Goal: Task Accomplishment & Management: Complete application form

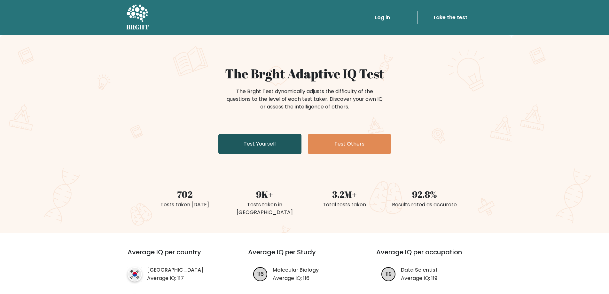
click at [252, 145] on link "Test Yourself" at bounding box center [259, 144] width 83 height 20
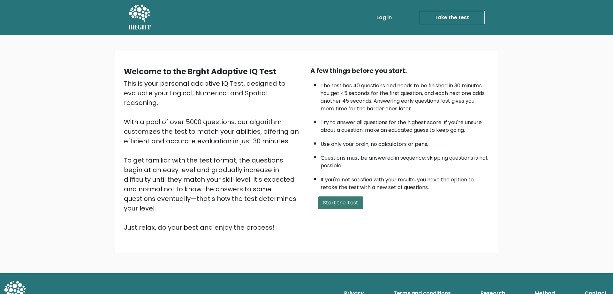
click at [328, 203] on button "Start the Test" at bounding box center [340, 202] width 45 height 13
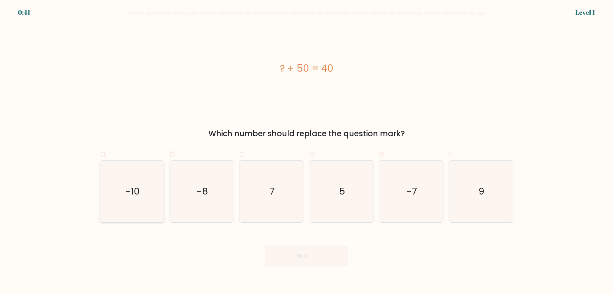
click at [151, 203] on icon "-10" at bounding box center [132, 191] width 62 height 62
click at [307, 151] on input "a. -10" at bounding box center [307, 149] width 0 height 4
radio input "true"
click at [289, 255] on button "Next" at bounding box center [306, 255] width 83 height 20
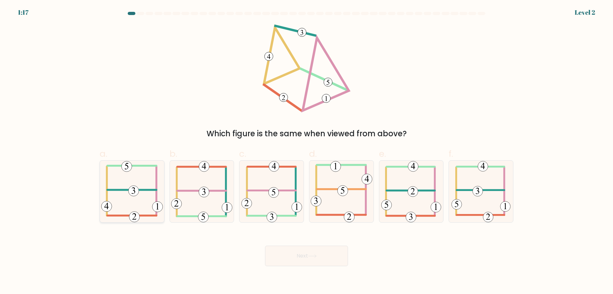
click at [139, 190] on 406 at bounding box center [131, 190] width 49 height 0
click at [307, 151] on input "a." at bounding box center [307, 149] width 0 height 4
radio input "true"
click at [301, 253] on button "Next" at bounding box center [306, 255] width 83 height 20
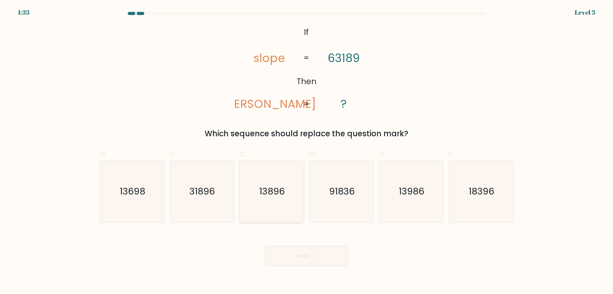
click at [281, 200] on icon "13896" at bounding box center [272, 191] width 62 height 62
click at [307, 151] on input "c. 13896" at bounding box center [307, 149] width 0 height 4
radio input "true"
click at [212, 205] on icon "31896" at bounding box center [202, 191] width 62 height 62
click at [307, 151] on input "b. 31896" at bounding box center [307, 149] width 0 height 4
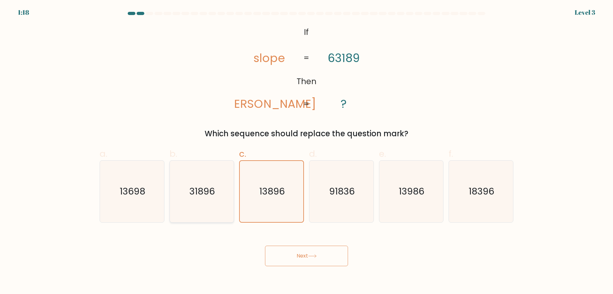
radio input "true"
click at [292, 257] on button "Next" at bounding box center [306, 255] width 83 height 20
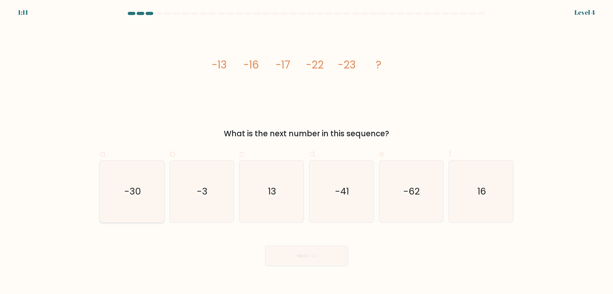
click at [126, 188] on text "-30" at bounding box center [132, 191] width 17 height 13
click at [307, 151] on input "a. -30" at bounding box center [307, 149] width 0 height 4
radio input "true"
click at [332, 261] on button "Next" at bounding box center [306, 255] width 83 height 20
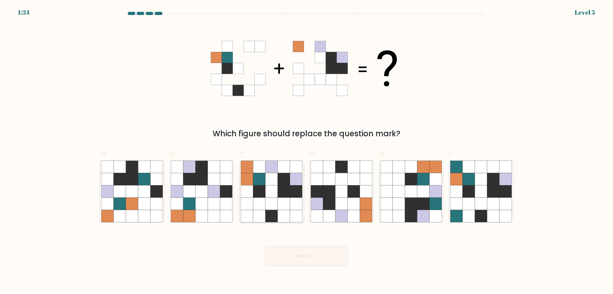
click at [262, 185] on icon at bounding box center [259, 179] width 12 height 12
click at [307, 151] on input "c." at bounding box center [307, 149] width 0 height 4
radio input "true"
click at [306, 263] on button "Next" at bounding box center [306, 255] width 83 height 20
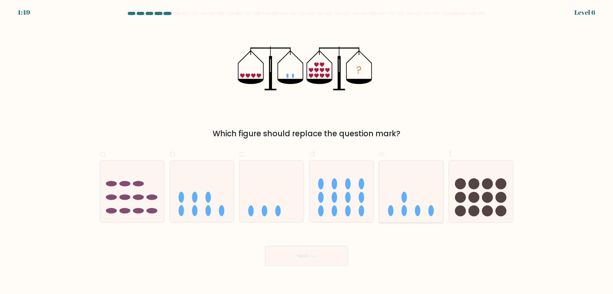
click at [417, 197] on icon at bounding box center [412, 191] width 64 height 53
click at [307, 151] on input "e." at bounding box center [307, 149] width 0 height 4
radio input "true"
click at [311, 256] on icon at bounding box center [312, 256] width 9 height 4
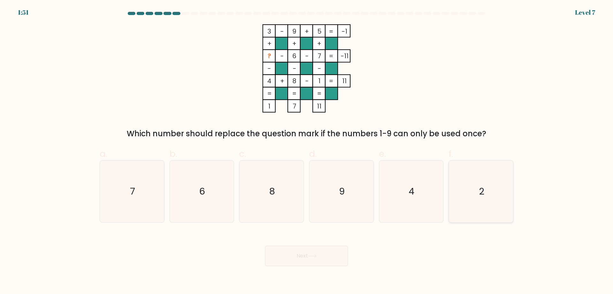
click at [484, 183] on icon "2" at bounding box center [481, 191] width 62 height 62
click at [307, 151] on input "f. 2" at bounding box center [307, 149] width 0 height 4
radio input "true"
click at [305, 258] on button "Next" at bounding box center [306, 255] width 83 height 20
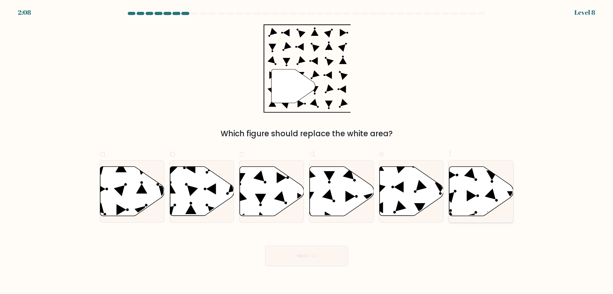
click at [472, 196] on icon at bounding box center [472, 195] width 10 height 11
click at [307, 151] on input "f." at bounding box center [307, 149] width 0 height 4
radio input "true"
click at [298, 255] on button "Next" at bounding box center [306, 255] width 83 height 20
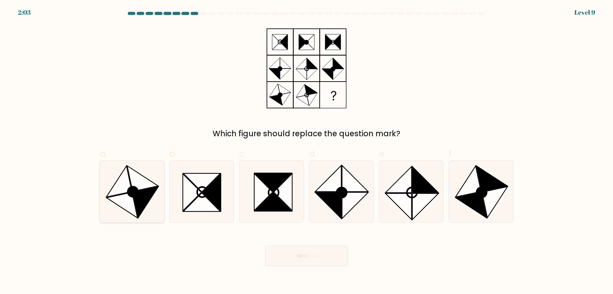
click at [126, 190] on icon at bounding box center [119, 181] width 26 height 31
click at [307, 151] on input "a." at bounding box center [307, 149] width 0 height 4
radio input "true"
click at [268, 196] on icon at bounding box center [263, 191] width 19 height 37
click at [307, 151] on input "c." at bounding box center [307, 149] width 0 height 4
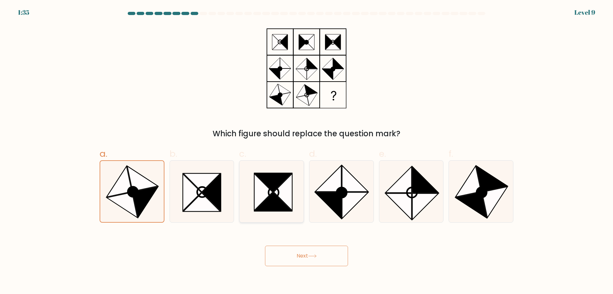
radio input "true"
click at [298, 252] on button "Next" at bounding box center [306, 255] width 83 height 20
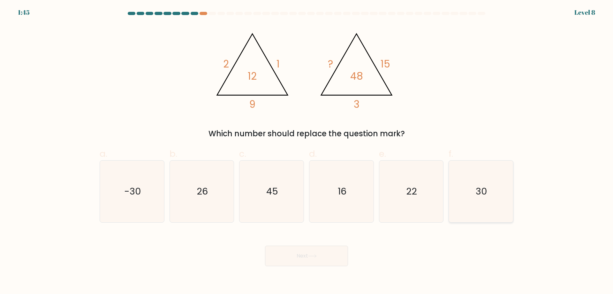
click at [475, 185] on icon "30" at bounding box center [481, 191] width 62 height 62
click at [307, 151] on input "f. 30" at bounding box center [307, 149] width 0 height 4
radio input "true"
click at [317, 254] on icon at bounding box center [312, 256] width 9 height 4
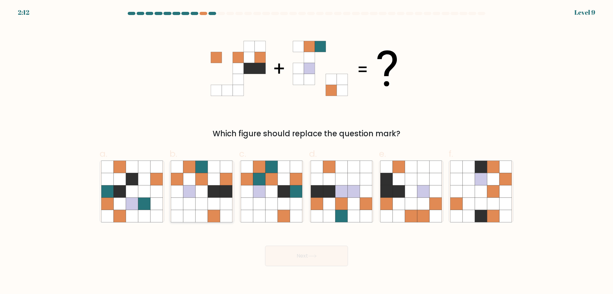
click at [195, 206] on icon at bounding box center [189, 203] width 12 height 12
click at [307, 151] on input "b." at bounding box center [307, 149] width 0 height 4
radio input "true"
click at [304, 256] on button "Next" at bounding box center [306, 255] width 83 height 20
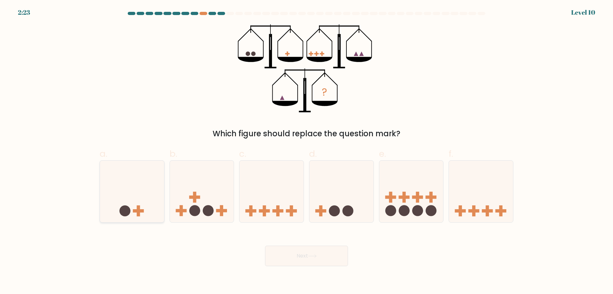
click at [109, 222] on div at bounding box center [132, 191] width 65 height 62
click at [307, 151] on input "a." at bounding box center [307, 149] width 0 height 4
radio input "true"
click at [124, 198] on icon at bounding box center [132, 191] width 64 height 53
click at [307, 151] on input "a." at bounding box center [307, 149] width 0 height 4
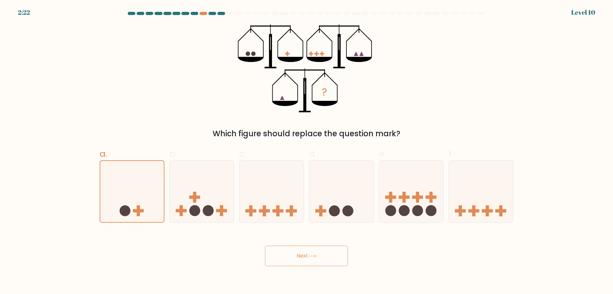
click at [299, 252] on button "Next" at bounding box center [306, 255] width 83 height 20
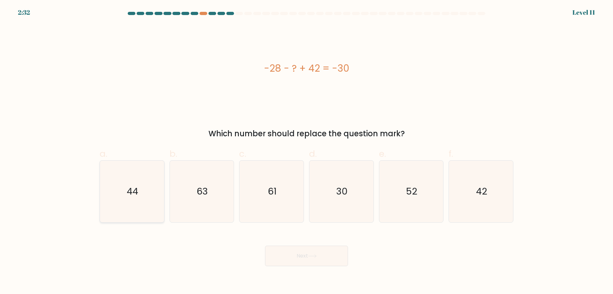
click at [127, 209] on icon "44" at bounding box center [132, 191] width 62 height 62
click at [307, 151] on input "a. 44" at bounding box center [307, 149] width 0 height 4
radio input "true"
click at [298, 254] on button "Next" at bounding box center [306, 255] width 83 height 20
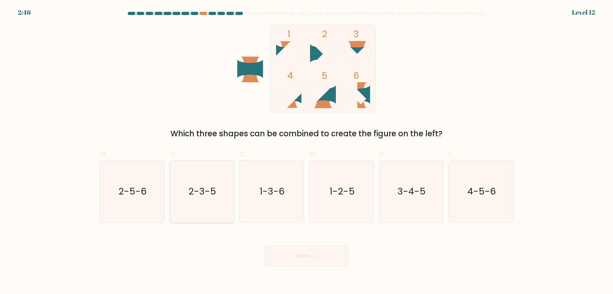
click at [195, 202] on icon "2-3-5" at bounding box center [202, 191] width 62 height 62
click at [307, 151] on input "b. 2-3-5" at bounding box center [307, 149] width 0 height 4
radio input "true"
click at [292, 256] on button "Next" at bounding box center [306, 255] width 83 height 20
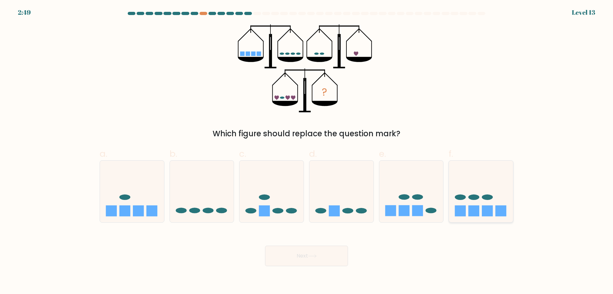
click at [506, 183] on icon at bounding box center [481, 191] width 64 height 53
click at [307, 151] on input "f." at bounding box center [307, 149] width 0 height 4
radio input "true"
click at [323, 254] on button "Next" at bounding box center [306, 255] width 83 height 20
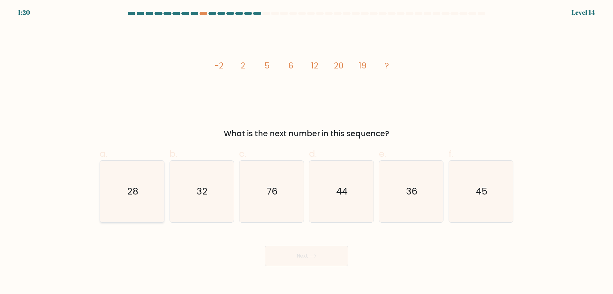
click at [122, 201] on icon "28" at bounding box center [132, 191] width 62 height 62
click at [307, 151] on input "a. 28" at bounding box center [307, 149] width 0 height 4
radio input "true"
click at [290, 258] on button "Next" at bounding box center [306, 255] width 83 height 20
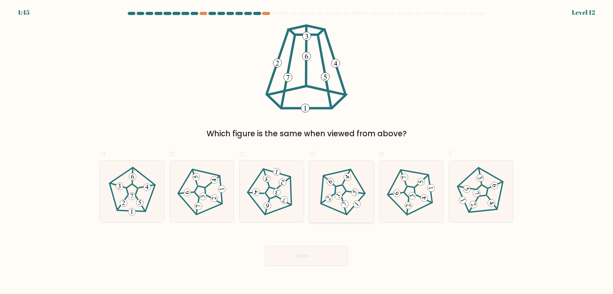
click at [343, 207] on 664 at bounding box center [345, 204] width 10 height 10
click at [307, 151] on input "d." at bounding box center [307, 149] width 0 height 4
radio input "true"
click at [316, 256] on icon at bounding box center [313, 255] width 8 height 3
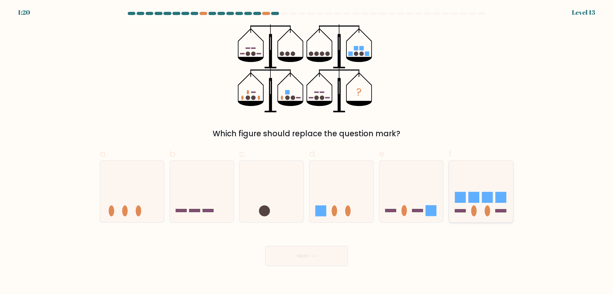
click at [476, 204] on icon at bounding box center [481, 191] width 64 height 53
click at [307, 151] on input "f." at bounding box center [307, 149] width 0 height 4
radio input "true"
click at [295, 256] on button "Next" at bounding box center [306, 255] width 83 height 20
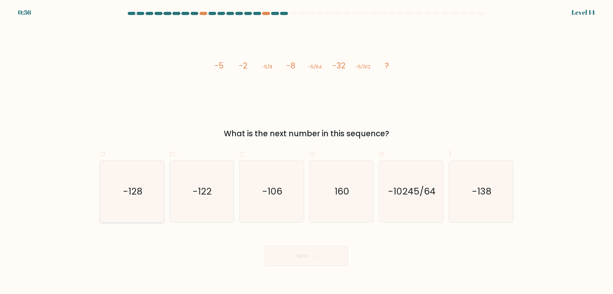
click at [146, 199] on icon "-128" at bounding box center [132, 191] width 62 height 62
click at [307, 151] on input "a. -128" at bounding box center [307, 149] width 0 height 4
radio input "true"
click at [303, 253] on button "Next" at bounding box center [306, 255] width 83 height 20
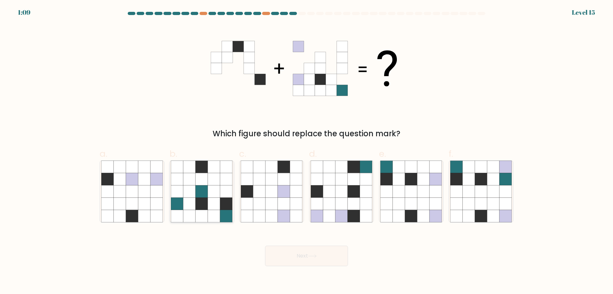
click at [197, 205] on icon at bounding box center [202, 203] width 12 height 12
click at [307, 151] on input "b." at bounding box center [307, 149] width 0 height 4
radio input "true"
click at [289, 258] on button "Next" at bounding box center [306, 255] width 83 height 20
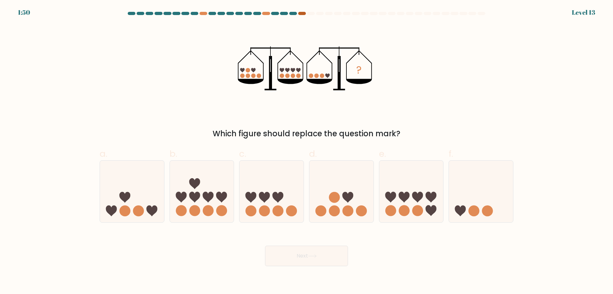
click at [304, 12] on div at bounding box center [302, 13] width 8 height 3
click at [130, 195] on icon at bounding box center [124, 197] width 11 height 11
click at [307, 151] on input "a." at bounding box center [307, 149] width 0 height 4
radio input "true"
click at [307, 254] on button "Next" at bounding box center [306, 255] width 83 height 20
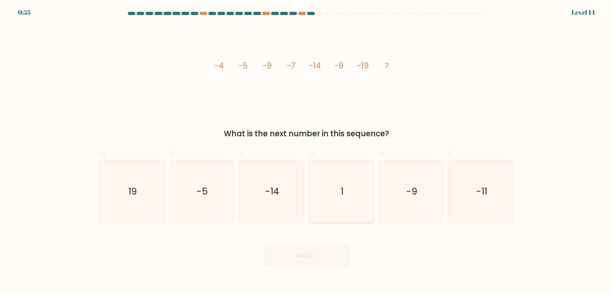
click at [334, 194] on icon "1" at bounding box center [342, 191] width 62 height 62
click at [307, 151] on input "d. 1" at bounding box center [307, 149] width 0 height 4
radio input "true"
click at [317, 255] on icon at bounding box center [312, 256] width 9 height 4
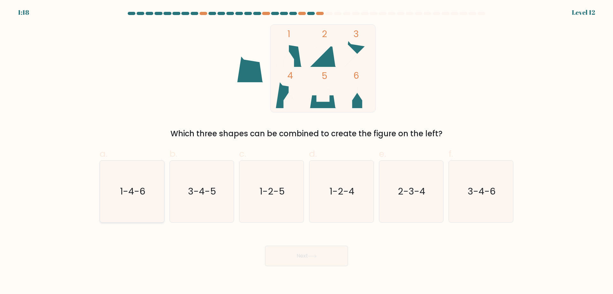
click at [147, 203] on icon "1-4-6" at bounding box center [132, 191] width 62 height 62
click at [307, 151] on input "a. 1-4-6" at bounding box center [307, 149] width 0 height 4
radio input "true"
click at [305, 253] on button "Next" at bounding box center [306, 255] width 83 height 20
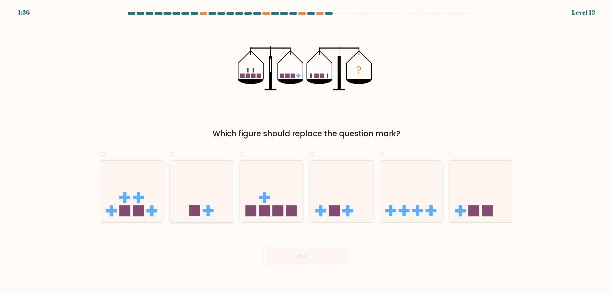
click at [204, 193] on icon at bounding box center [202, 191] width 64 height 53
click at [307, 151] on input "b." at bounding box center [307, 149] width 0 height 4
radio input "true"
click at [306, 257] on button "Next" at bounding box center [306, 255] width 83 height 20
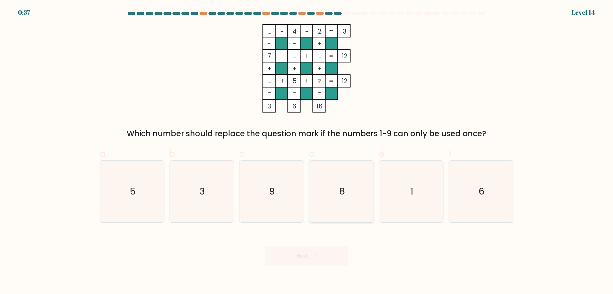
click at [327, 197] on icon "8" at bounding box center [342, 191] width 62 height 62
click at [307, 151] on input "d. 8" at bounding box center [307, 149] width 0 height 4
radio input "true"
click at [313, 252] on button "Next" at bounding box center [306, 255] width 83 height 20
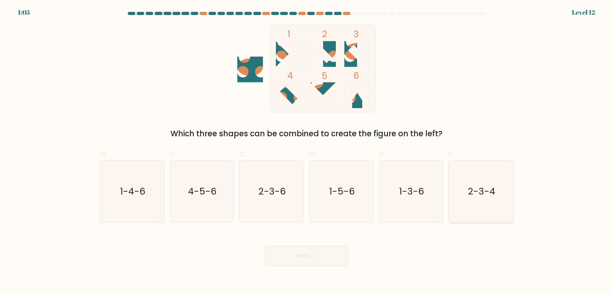
click at [472, 195] on text "2-3-4" at bounding box center [481, 191] width 27 height 13
click at [307, 151] on input "f. 2-3-4" at bounding box center [307, 149] width 0 height 4
radio input "true"
click at [316, 258] on button "Next" at bounding box center [306, 255] width 83 height 20
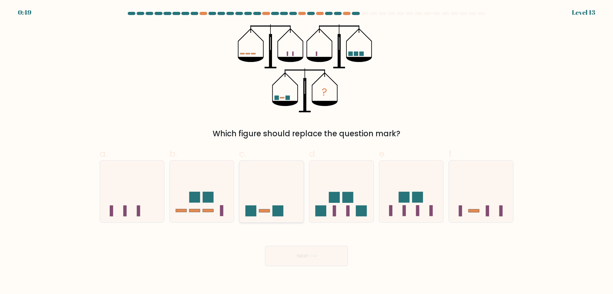
click at [251, 204] on icon at bounding box center [272, 191] width 64 height 53
click at [307, 151] on input "c." at bounding box center [307, 149] width 0 height 4
radio input "true"
click at [300, 259] on button "Next" at bounding box center [306, 255] width 83 height 20
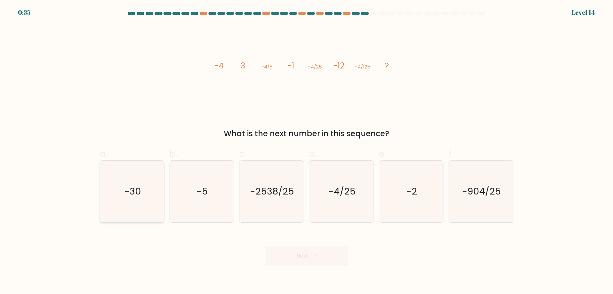
click at [129, 191] on text "-30" at bounding box center [132, 191] width 17 height 13
click at [307, 151] on input "a. -30" at bounding box center [307, 149] width 0 height 4
radio input "true"
click at [293, 254] on button "Next" at bounding box center [306, 255] width 83 height 20
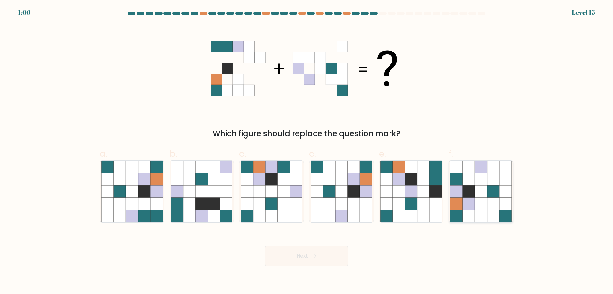
click at [470, 193] on icon at bounding box center [469, 191] width 12 height 12
click at [307, 151] on input "f." at bounding box center [307, 149] width 0 height 4
radio input "true"
click at [315, 259] on button "Next" at bounding box center [306, 255] width 83 height 20
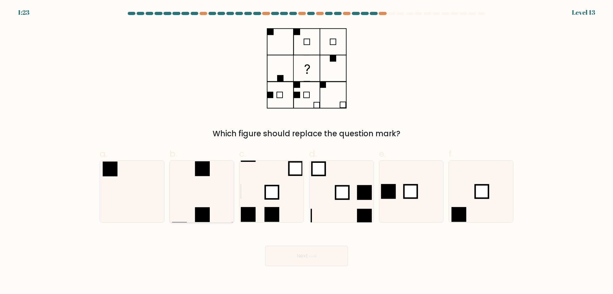
click at [200, 196] on icon at bounding box center [202, 191] width 62 height 62
click at [307, 151] on input "b." at bounding box center [307, 149] width 0 height 4
radio input "true"
click at [287, 260] on button "Next" at bounding box center [306, 255] width 83 height 20
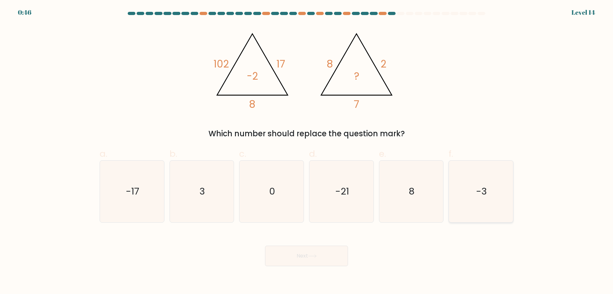
click at [482, 202] on icon "-3" at bounding box center [481, 191] width 62 height 62
click at [307, 151] on input "f. -3" at bounding box center [307, 149] width 0 height 4
radio input "true"
click at [310, 255] on icon at bounding box center [312, 256] width 9 height 4
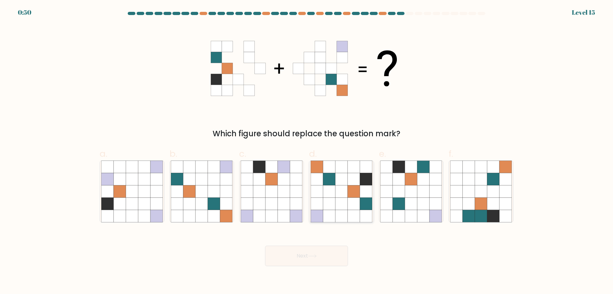
click at [354, 193] on icon at bounding box center [354, 191] width 12 height 12
click at [307, 151] on input "d." at bounding box center [307, 149] width 0 height 4
radio input "true"
click at [312, 259] on button "Next" at bounding box center [306, 255] width 83 height 20
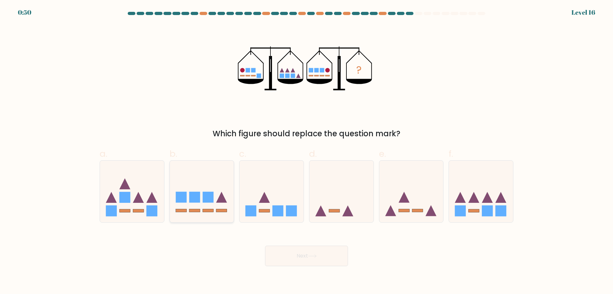
click at [200, 199] on rect at bounding box center [194, 197] width 11 height 11
click at [307, 151] on input "b." at bounding box center [307, 149] width 0 height 4
radio input "true"
click at [310, 255] on button "Next" at bounding box center [306, 255] width 83 height 20
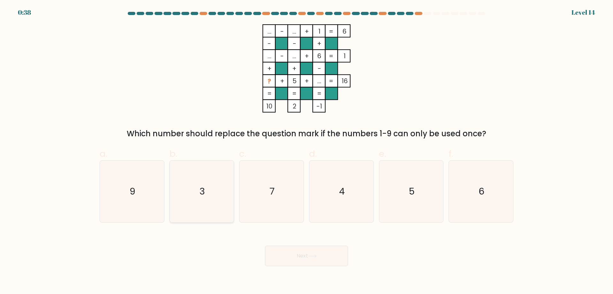
click at [199, 201] on icon "3" at bounding box center [202, 191] width 62 height 62
click at [307, 151] on input "b. 3" at bounding box center [307, 149] width 0 height 4
radio input "true"
click at [293, 255] on button "Next" at bounding box center [306, 255] width 83 height 20
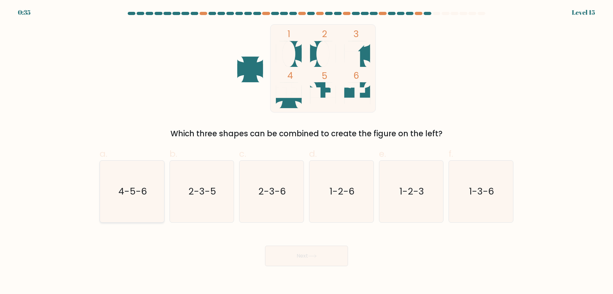
click at [127, 201] on icon "4-5-6" at bounding box center [132, 191] width 62 height 62
click at [307, 151] on input "a. 4-5-6" at bounding box center [307, 149] width 0 height 4
radio input "true"
click at [287, 253] on button "Next" at bounding box center [306, 255] width 83 height 20
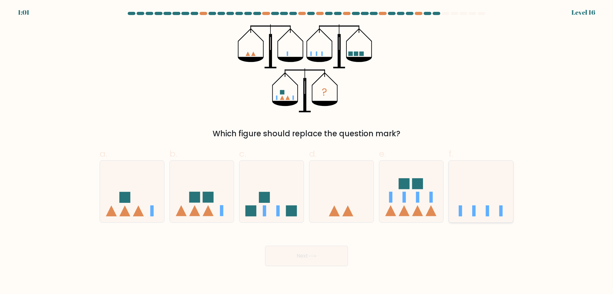
click at [489, 181] on icon at bounding box center [481, 191] width 64 height 53
click at [307, 151] on input "f." at bounding box center [307, 149] width 0 height 4
radio input "true"
click at [300, 258] on button "Next" at bounding box center [306, 255] width 83 height 20
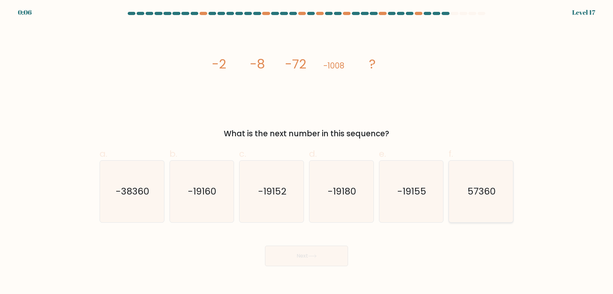
click at [491, 201] on icon "57360" at bounding box center [481, 191] width 62 height 62
click at [307, 151] on input "f. 57360" at bounding box center [307, 149] width 0 height 4
radio input "true"
click at [320, 256] on button "Next" at bounding box center [306, 255] width 83 height 20
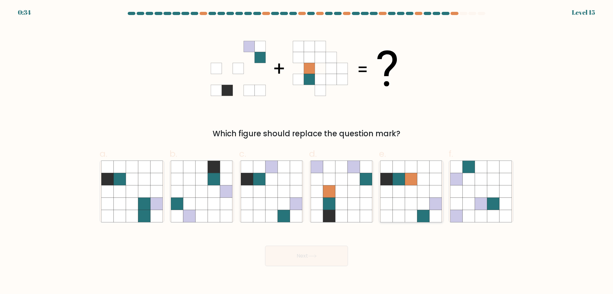
click at [399, 203] on icon at bounding box center [399, 203] width 12 height 12
click at [307, 151] on input "e." at bounding box center [307, 149] width 0 height 4
radio input "true"
click at [281, 261] on button "Next" at bounding box center [306, 255] width 83 height 20
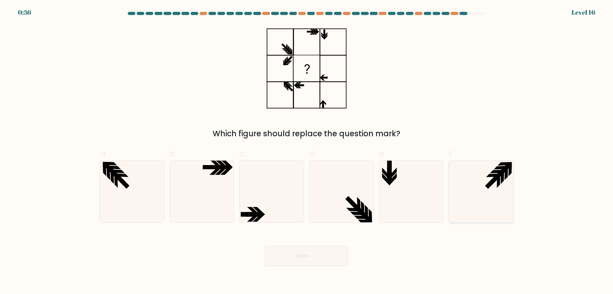
click at [490, 194] on icon at bounding box center [481, 191] width 62 height 62
click at [307, 151] on input "f." at bounding box center [307, 149] width 0 height 4
radio input "true"
click at [313, 258] on icon at bounding box center [312, 256] width 9 height 4
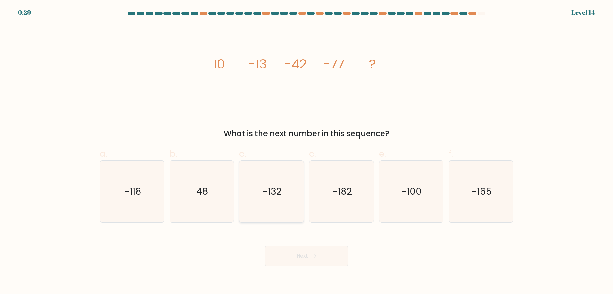
click at [266, 204] on icon "-132" at bounding box center [272, 191] width 62 height 62
click at [307, 151] on input "c. -132" at bounding box center [307, 149] width 0 height 4
radio input "true"
click at [296, 257] on button "Next" at bounding box center [306, 255] width 83 height 20
click at [303, 260] on button "Next" at bounding box center [306, 255] width 83 height 20
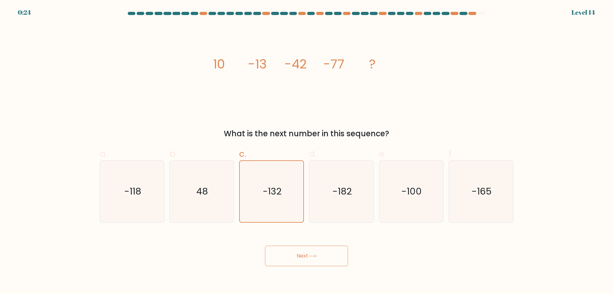
click at [244, 244] on div "Next" at bounding box center [307, 248] width 422 height 36
click at [298, 258] on button "Next" at bounding box center [306, 255] width 83 height 20
click at [471, 207] on icon "-165" at bounding box center [481, 191] width 62 height 62
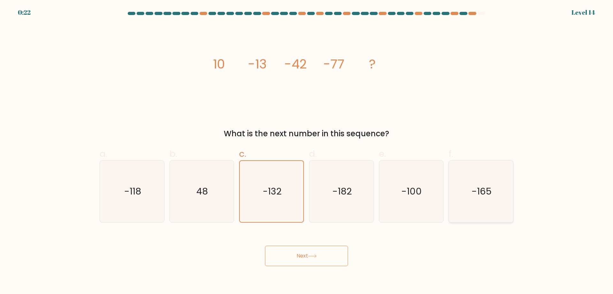
click at [307, 151] on input "f. -165" at bounding box center [307, 149] width 0 height 4
radio input "true"
click at [308, 258] on button "Next" at bounding box center [306, 255] width 83 height 20
click at [270, 115] on div "image/svg+xml 10 -13 -42 -77 ? What is the next number in this sequence?" at bounding box center [307, 81] width 422 height 115
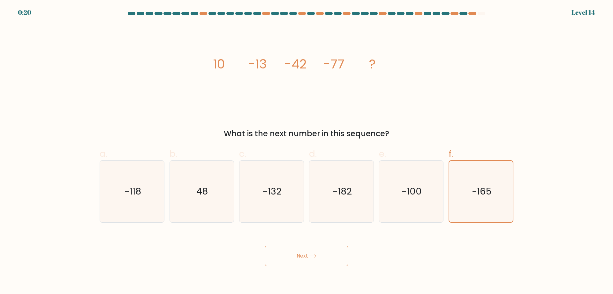
click at [375, 61] on tspan "?" at bounding box center [372, 64] width 7 height 18
click at [270, 191] on text "-132" at bounding box center [272, 191] width 19 height 13
click at [307, 151] on input "c. -132" at bounding box center [307, 149] width 0 height 4
radio input "true"
click at [293, 252] on button "Next" at bounding box center [306, 255] width 83 height 20
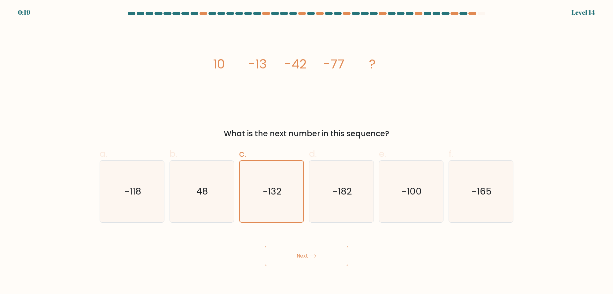
click at [293, 252] on button "Next" at bounding box center [306, 255] width 83 height 20
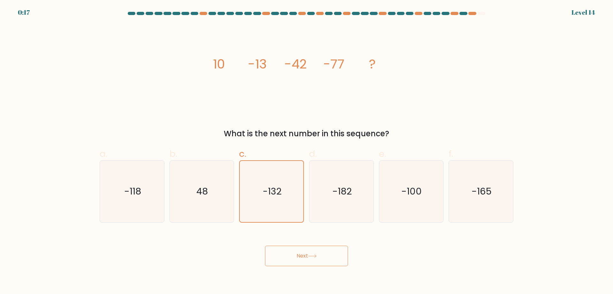
click at [293, 252] on button "Next" at bounding box center [306, 255] width 83 height 20
click at [303, 253] on button "Next" at bounding box center [306, 255] width 83 height 20
click at [210, 204] on icon "48" at bounding box center [202, 191] width 62 height 62
click at [307, 151] on input "b. 48" at bounding box center [307, 149] width 0 height 4
radio input "true"
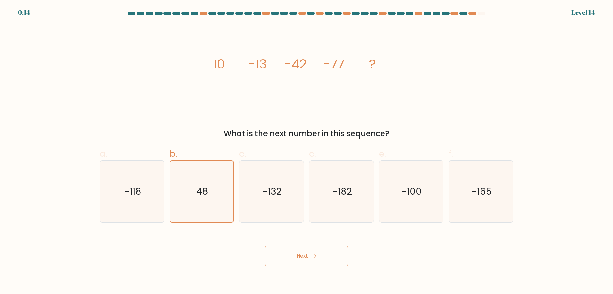
click at [298, 260] on button "Next" at bounding box center [306, 255] width 83 height 20
click at [136, 187] on text "-118" at bounding box center [132, 191] width 17 height 13
click at [307, 151] on input "a. -118" at bounding box center [307, 149] width 0 height 4
radio input "true"
click at [292, 259] on button "Next" at bounding box center [306, 255] width 83 height 20
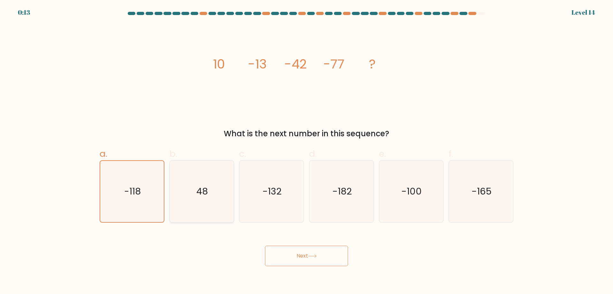
click at [212, 197] on icon "48" at bounding box center [202, 191] width 62 height 62
click at [307, 151] on input "b. 48" at bounding box center [307, 149] width 0 height 4
radio input "true"
click at [278, 198] on icon "-132" at bounding box center [272, 191] width 62 height 62
click at [307, 151] on input "c. -132" at bounding box center [307, 149] width 0 height 4
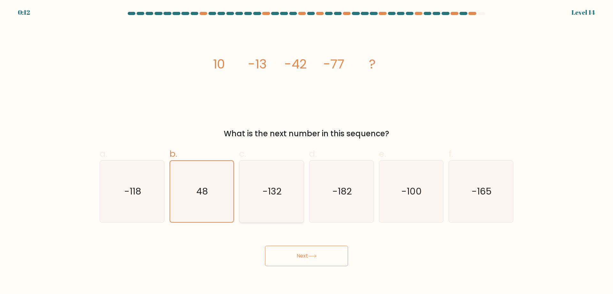
radio input "true"
click at [308, 253] on button "Next" at bounding box center [306, 255] width 83 height 20
click at [481, 184] on icon "-165" at bounding box center [481, 191] width 62 height 62
click at [307, 151] on input "f. -165" at bounding box center [307, 149] width 0 height 4
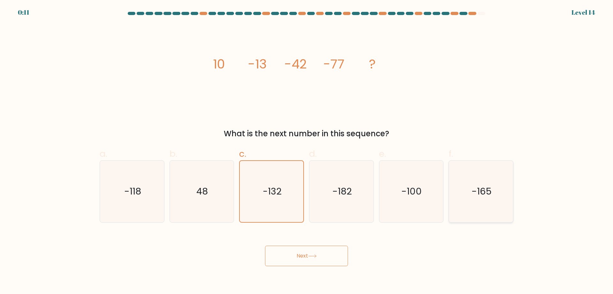
radio input "true"
click at [319, 254] on button "Next" at bounding box center [306, 255] width 83 height 20
click at [277, 196] on text "-132" at bounding box center [272, 191] width 19 height 13
click at [307, 151] on input "c. -132" at bounding box center [307, 149] width 0 height 4
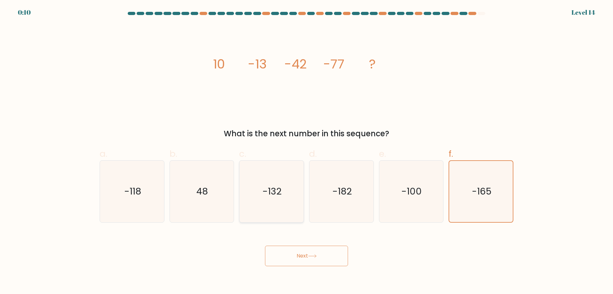
radio input "true"
click at [308, 252] on button "Next" at bounding box center [306, 255] width 83 height 20
click at [473, 12] on div at bounding box center [473, 13] width 8 height 3
click at [257, 73] on icon "image/svg+xml 10 -13 -42 -77 ?" at bounding box center [307, 68] width 192 height 88
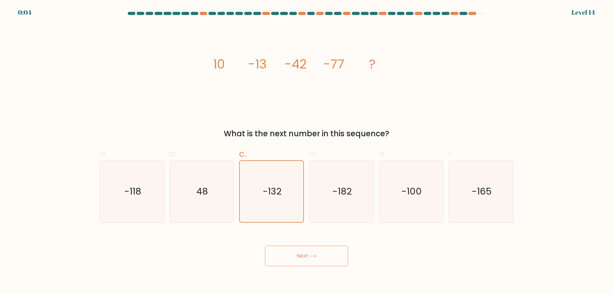
click at [296, 264] on button "Next" at bounding box center [306, 255] width 83 height 20
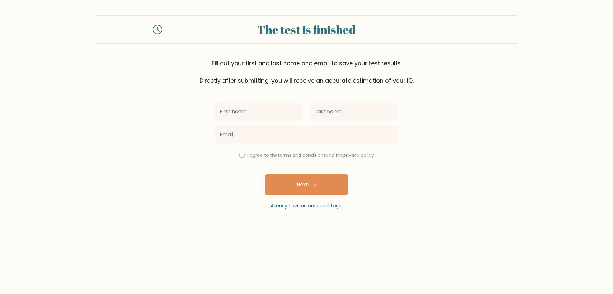
click at [232, 112] on input "text" at bounding box center [259, 112] width 88 height 18
type input "Phantra"
click at [338, 114] on input "text" at bounding box center [355, 112] width 88 height 18
type input "Zi"
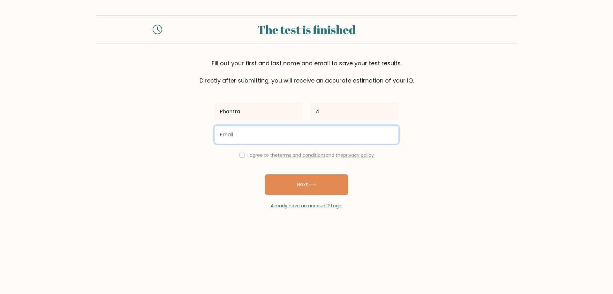
click at [242, 134] on input "email" at bounding box center [307, 135] width 184 height 18
type input "ddphantra@gmail.com"
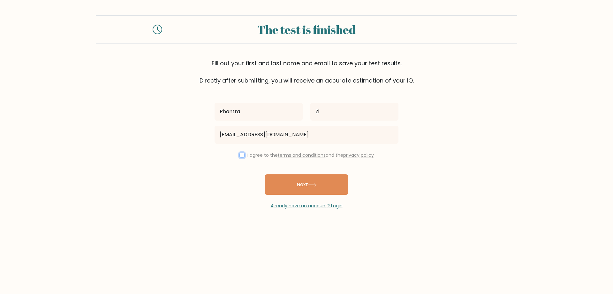
click at [243, 154] on input "checkbox" at bounding box center [242, 154] width 5 height 5
checkbox input "true"
click at [296, 185] on button "Next" at bounding box center [306, 184] width 83 height 20
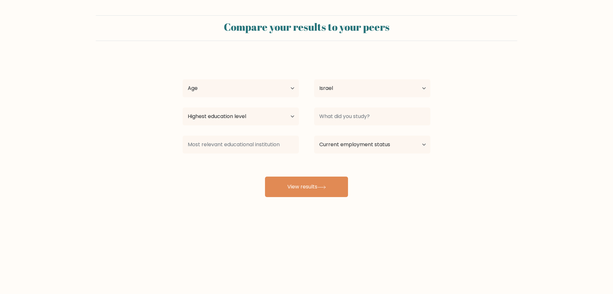
select select "IL"
click at [219, 89] on select "Age Under 18 years old 18-24 years old 25-34 years old 35-44 years old 45-54 ye…" at bounding box center [241, 88] width 116 height 18
select select "35_44"
click at [183, 79] on select "Age Under 18 years old 18-24 years old 25-34 years old 35-44 years old 45-54 ye…" at bounding box center [241, 88] width 116 height 18
click at [152, 134] on form "Compare your results to your peers Phantra Zi Age Under 18 years old 18-24 year…" at bounding box center [306, 105] width 613 height 181
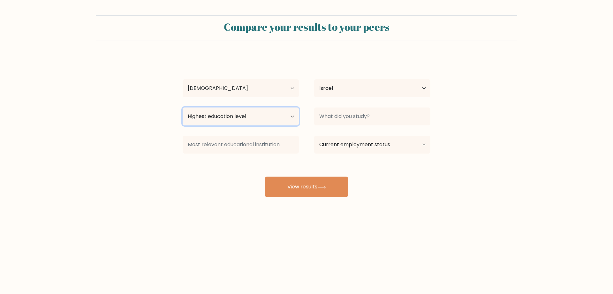
click at [214, 117] on select "Highest education level No schooling Primary Lower Secondary Upper Secondary Oc…" at bounding box center [241, 116] width 116 height 18
select select "occupation_specific"
click at [183, 107] on select "Highest education level No schooling Primary Lower Secondary Upper Secondary Oc…" at bounding box center [241, 116] width 116 height 18
click at [150, 158] on form "Compare your results to your peers Phantra Zi Age Under 18 years old 18-24 year…" at bounding box center [306, 105] width 613 height 181
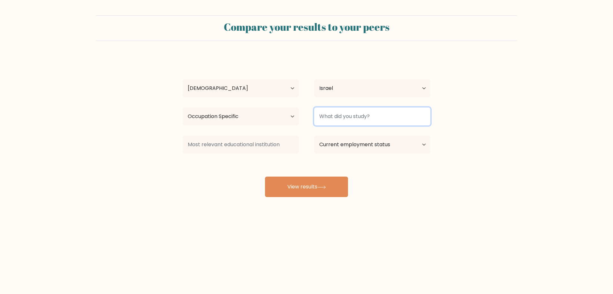
click at [343, 115] on input at bounding box center [372, 116] width 116 height 18
type input "m"
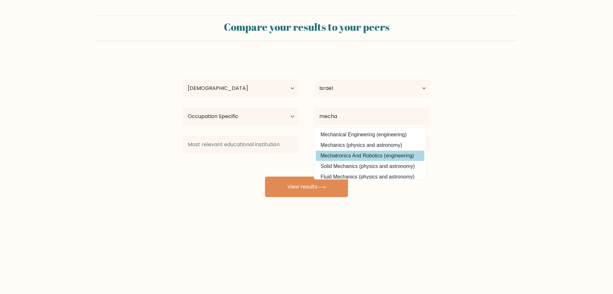
click at [345, 154] on option "Mechatronics And Robotics (engineering)" at bounding box center [370, 155] width 109 height 10
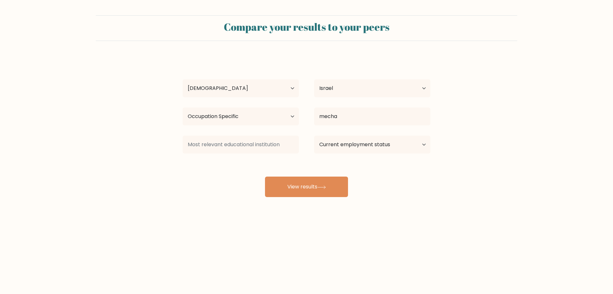
type input "Mechatronics And Robotics"
click at [353, 144] on select "Current employment status Employed Student Retired Other / prefer not to answer" at bounding box center [372, 144] width 116 height 18
select select "other"
click at [314, 135] on select "Current employment status Employed Student Retired Other / prefer not to answer" at bounding box center [372, 144] width 116 height 18
click at [187, 173] on div "Phantra Zi Age Under 18 years old 18-24 years old 25-34 years old 35-44 years o…" at bounding box center [307, 126] width 256 height 141
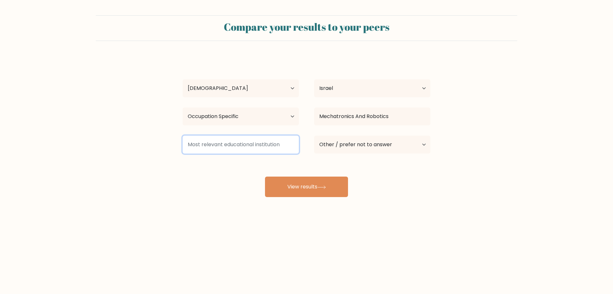
click at [209, 148] on input at bounding box center [241, 144] width 116 height 18
click at [164, 166] on form "Compare your results to your peers Phantra Zi Age Under 18 years old 18-24 year…" at bounding box center [306, 105] width 613 height 181
click at [204, 143] on input at bounding box center [241, 144] width 116 height 18
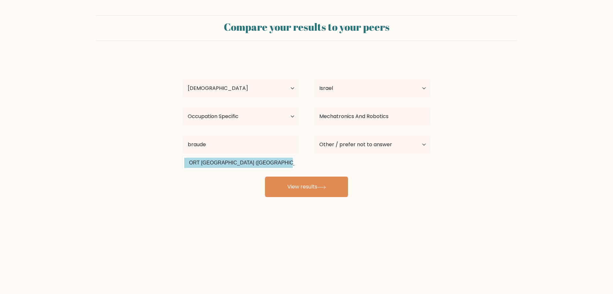
click at [205, 160] on option "ORT Braude College (Israel)" at bounding box center [238, 163] width 109 height 10
type input "ORT Braude College"
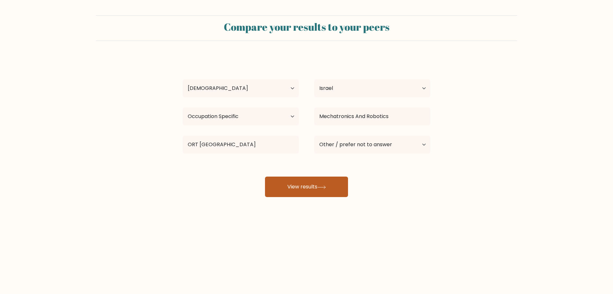
click at [286, 191] on button "View results" at bounding box center [306, 186] width 83 height 20
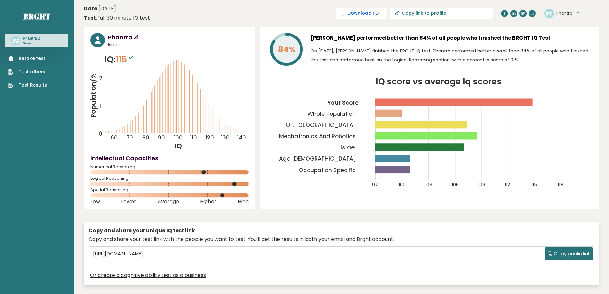
click at [379, 15] on span "Download PDF" at bounding box center [363, 13] width 33 height 7
click at [35, 16] on link "Brght" at bounding box center [36, 16] width 27 height 10
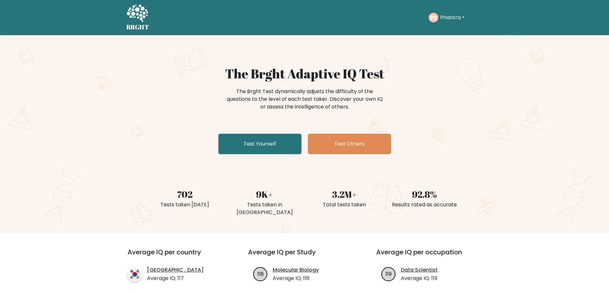
click at [188, 117] on div "The Brght Test dynamically adjusts the difficulty of the questions to the level…" at bounding box center [305, 102] width 256 height 32
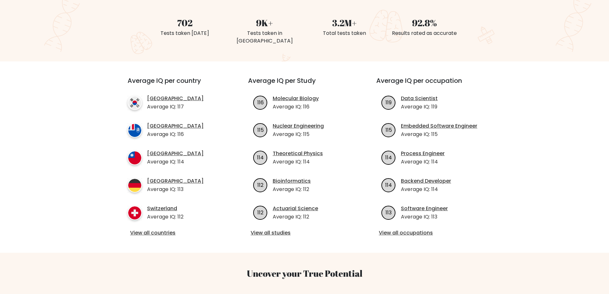
scroll to position [160, 0]
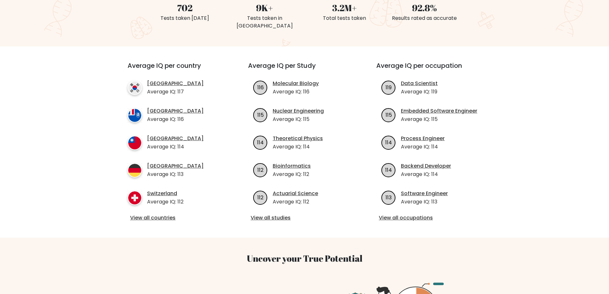
scroll to position [154, 0]
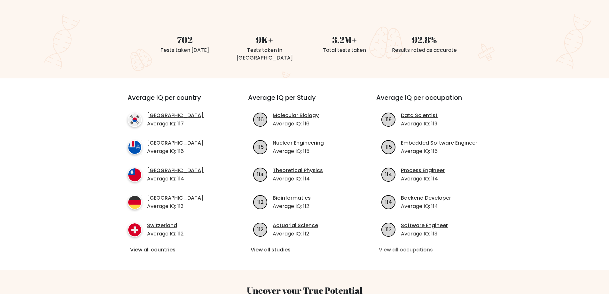
click at [417, 246] on link "View all occupations" at bounding box center [433, 250] width 108 height 8
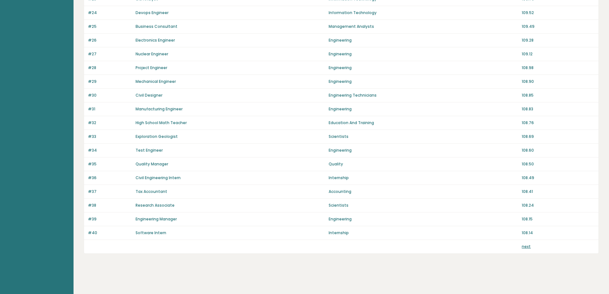
scroll to position [392, 0]
click at [526, 246] on link "next" at bounding box center [525, 245] width 9 height 5
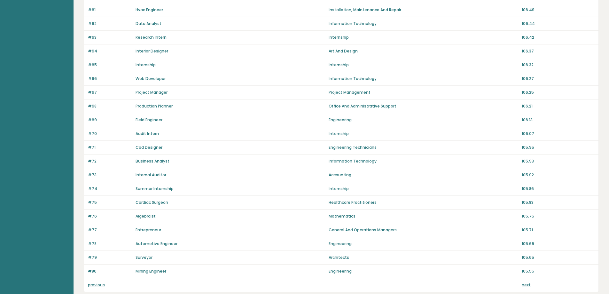
scroll to position [392, 0]
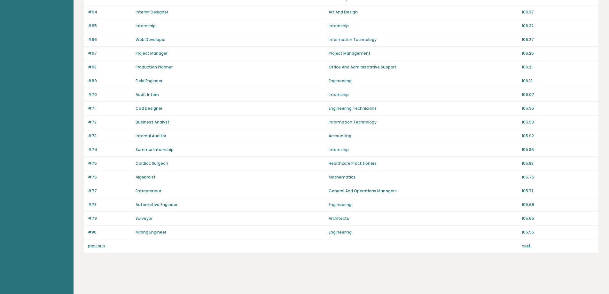
click at [527, 247] on link "next" at bounding box center [525, 245] width 9 height 5
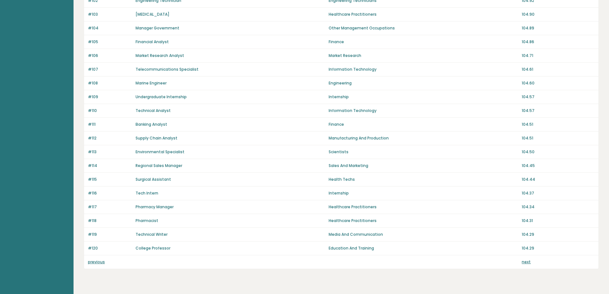
scroll to position [383, 0]
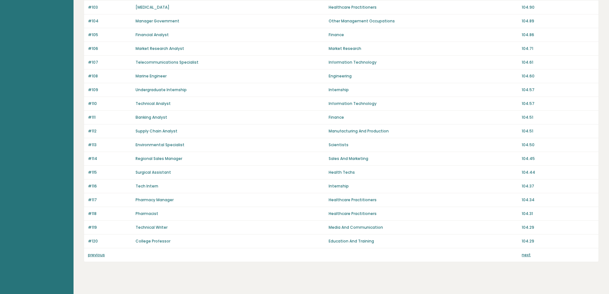
click at [526, 256] on link "next" at bounding box center [525, 254] width 9 height 5
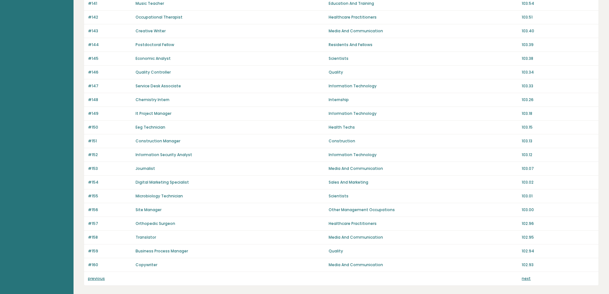
scroll to position [392, 0]
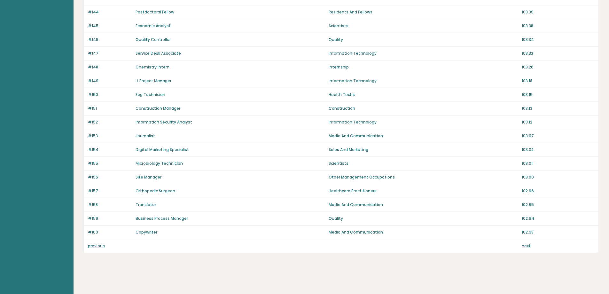
click at [526, 246] on link "next" at bounding box center [525, 245] width 9 height 5
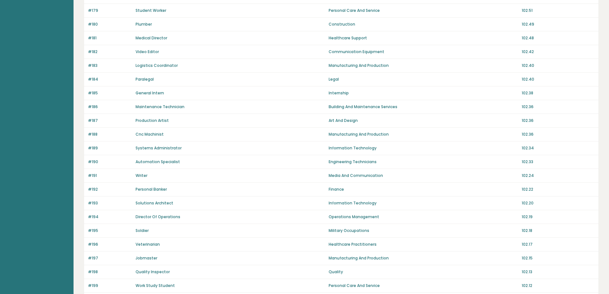
scroll to position [392, 0]
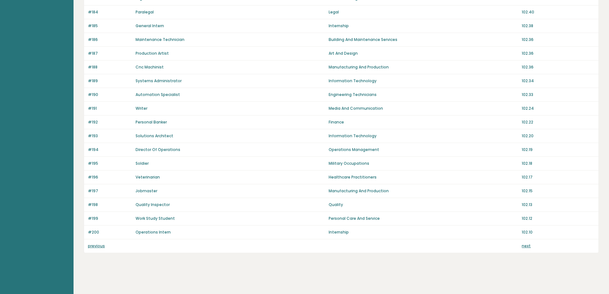
click at [526, 245] on link "next" at bounding box center [525, 245] width 9 height 5
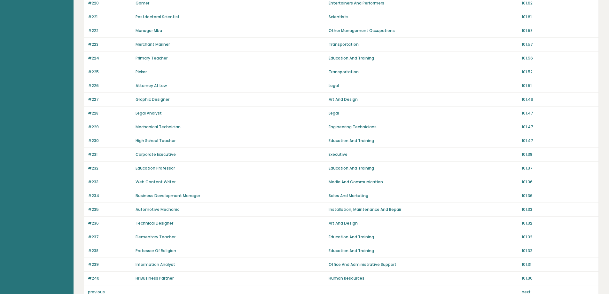
scroll to position [392, 0]
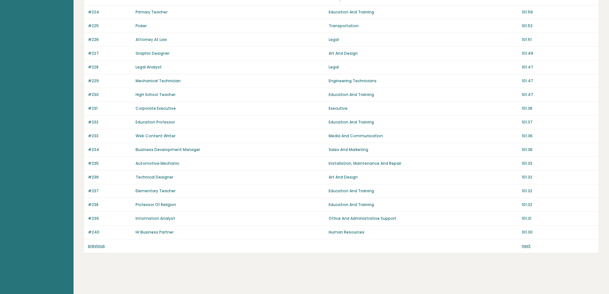
click at [524, 244] on link "next" at bounding box center [525, 245] width 9 height 5
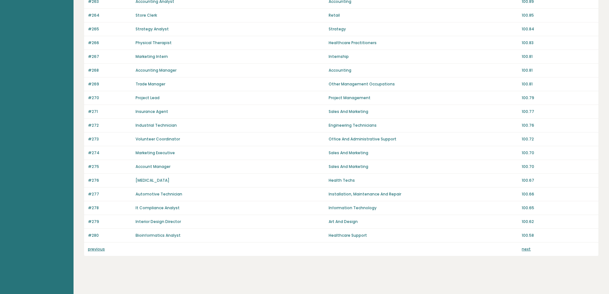
scroll to position [392, 0]
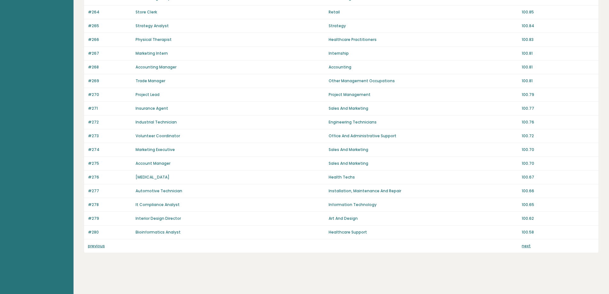
click at [525, 247] on link "next" at bounding box center [525, 245] width 9 height 5
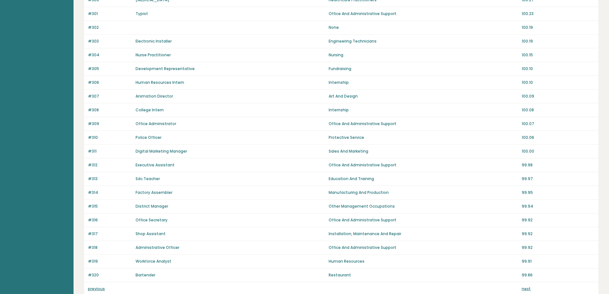
scroll to position [351, 0]
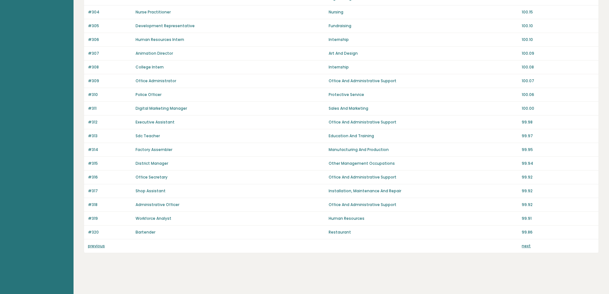
click at [99, 246] on link "previous" at bounding box center [96, 245] width 17 height 5
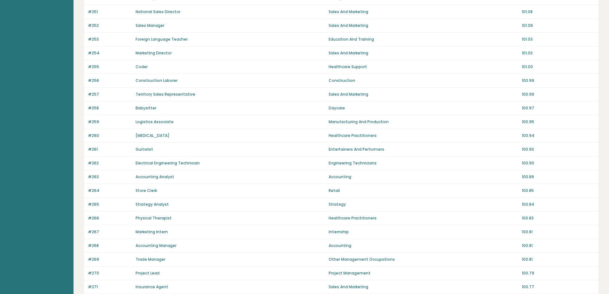
scroll to position [392, 0]
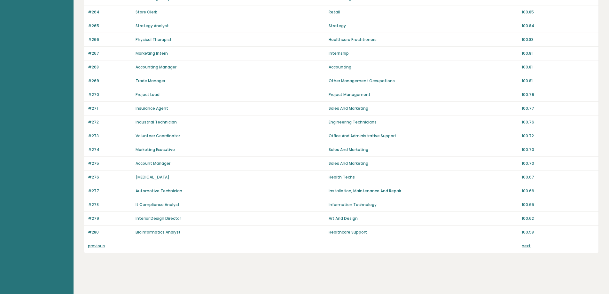
click at [97, 246] on link "previous" at bounding box center [96, 245] width 17 height 5
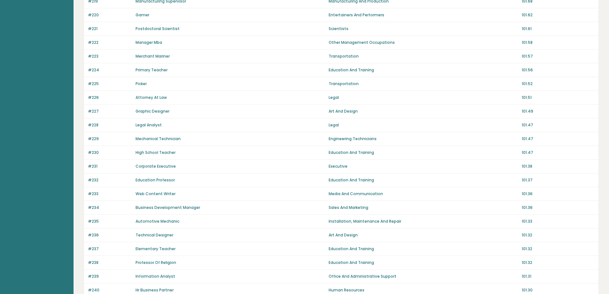
scroll to position [383, 0]
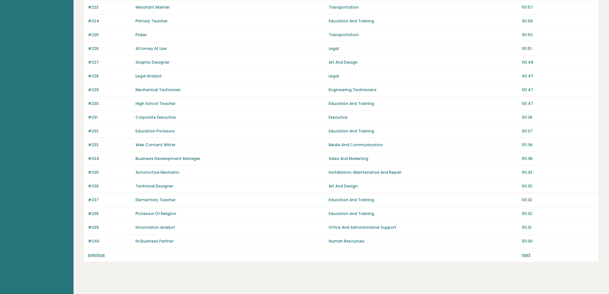
click at [94, 252] on link "previous" at bounding box center [96, 254] width 17 height 5
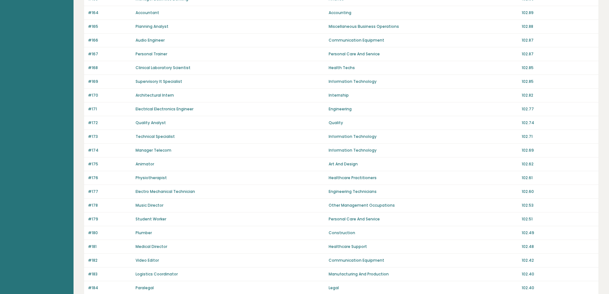
scroll to position [192, 0]
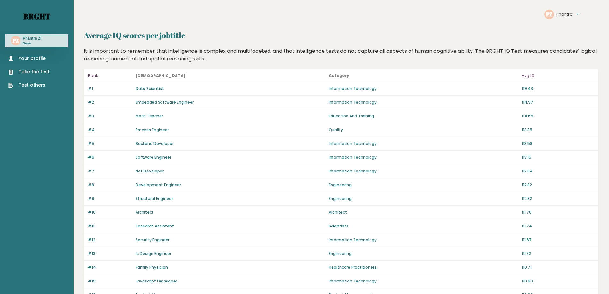
click at [32, 15] on link "Brght" at bounding box center [36, 16] width 27 height 10
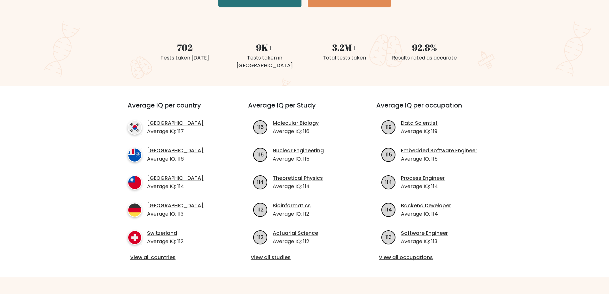
scroll to position [192, 0]
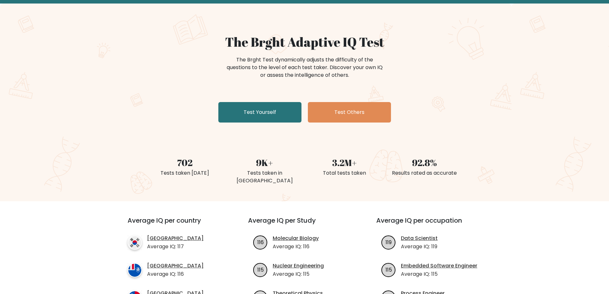
scroll to position [0, 0]
